Goal: Find specific page/section: Find specific page/section

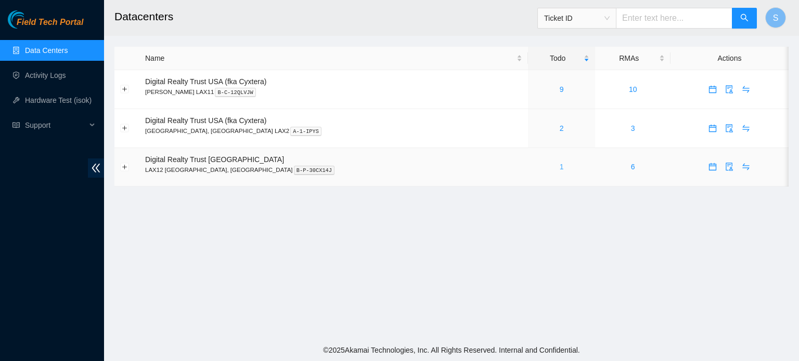
click at [559, 167] on link "1" at bounding box center [561, 167] width 4 height 8
